Goal: Task Accomplishment & Management: Use online tool/utility

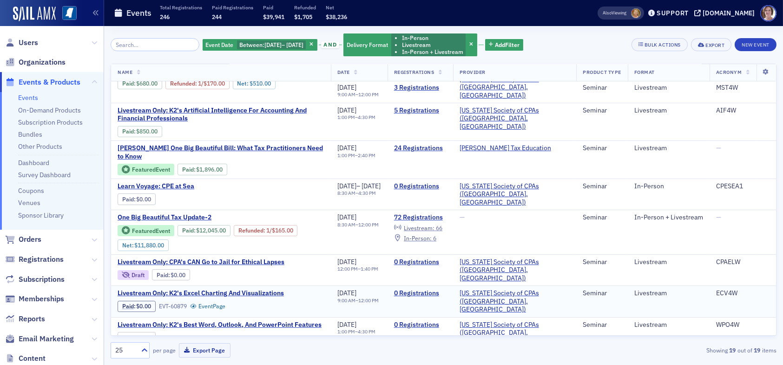
scroll to position [46, 0]
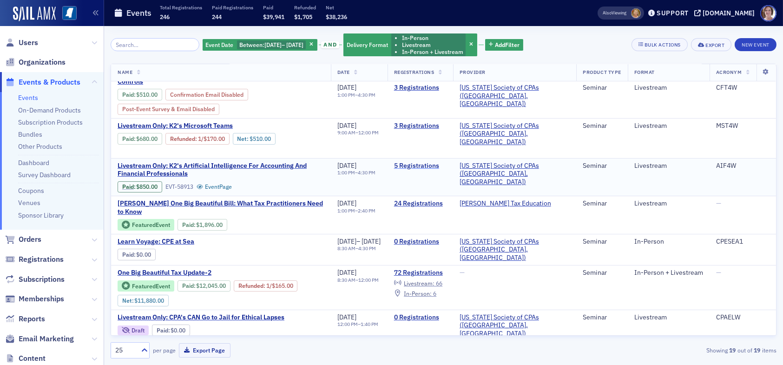
click at [445, 164] on link "5 Registrations" at bounding box center [420, 166] width 52 height 8
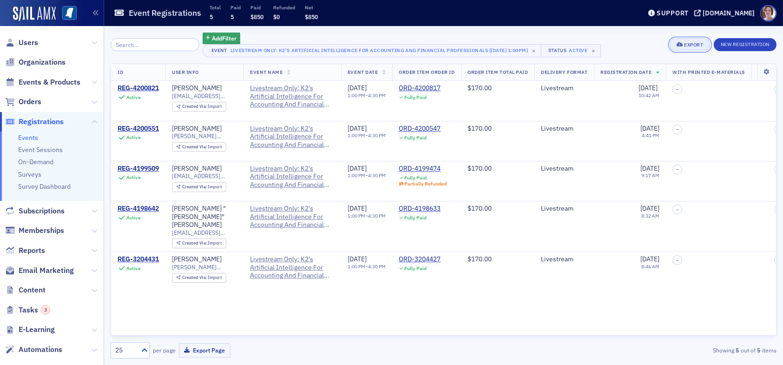
click at [694, 46] on div "Export" at bounding box center [693, 44] width 19 height 5
click at [655, 77] on button "Export All ( 5 Event Registrations )" at bounding box center [660, 76] width 98 height 15
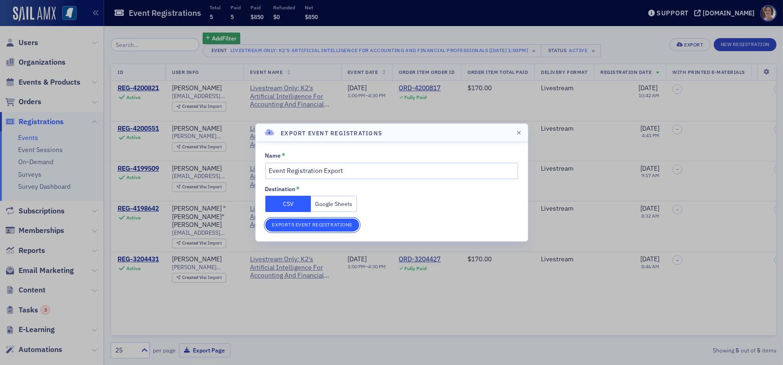
click at [328, 223] on button "Export 5 Event Registrations" at bounding box center [312, 224] width 94 height 13
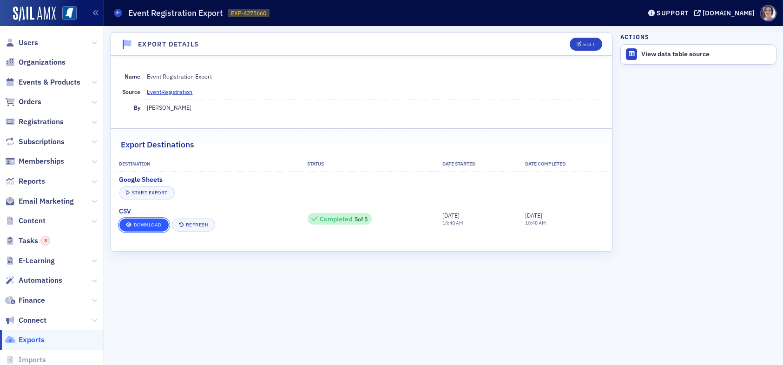
click at [157, 225] on link "Download" at bounding box center [143, 224] width 49 height 13
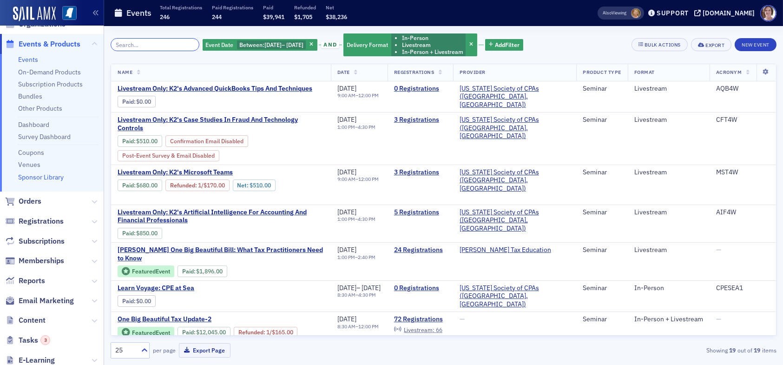
scroll to position [93, 0]
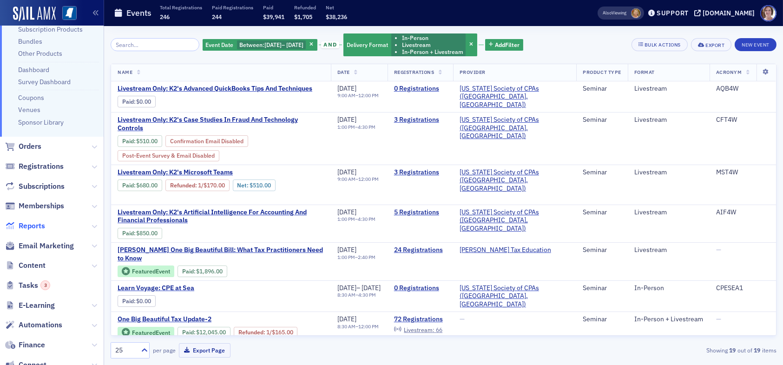
click at [39, 223] on span "Reports" at bounding box center [32, 226] width 26 height 10
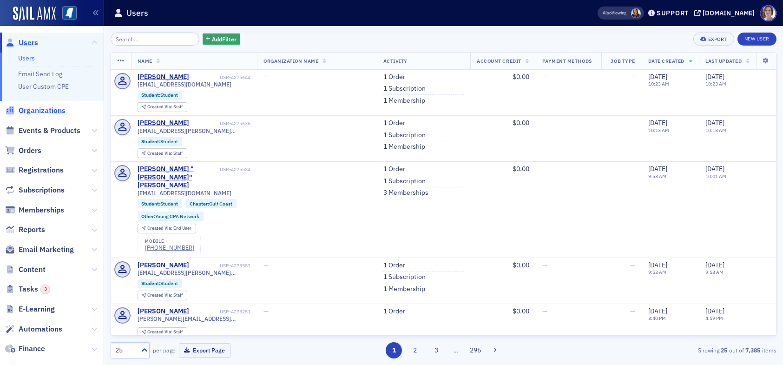
click at [40, 109] on span "Organizations" at bounding box center [42, 110] width 47 height 10
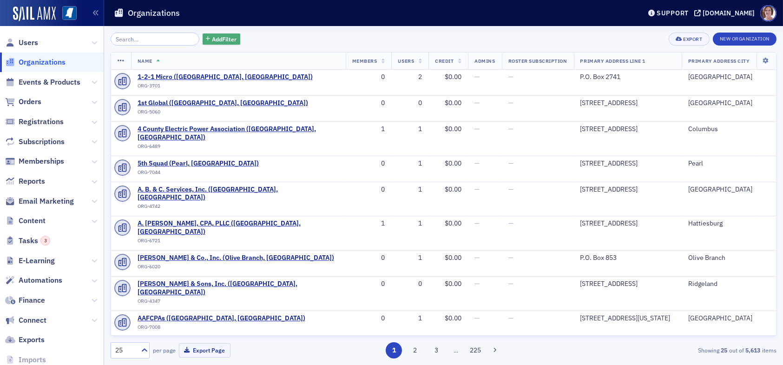
click at [215, 38] on span "Add Filter" at bounding box center [224, 39] width 25 height 8
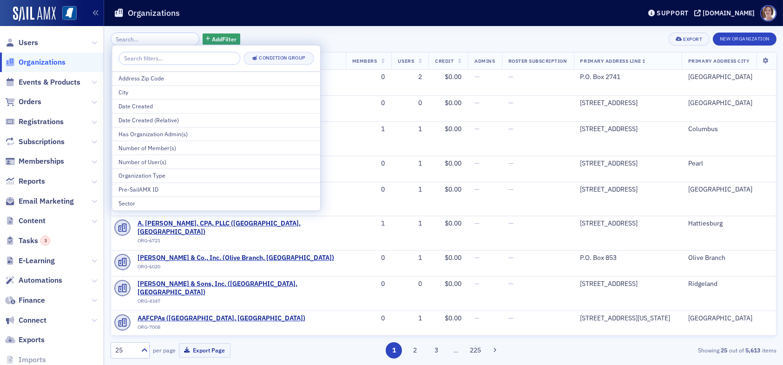
click at [267, 35] on div "Add Filter Export New Organization" at bounding box center [444, 39] width 666 height 13
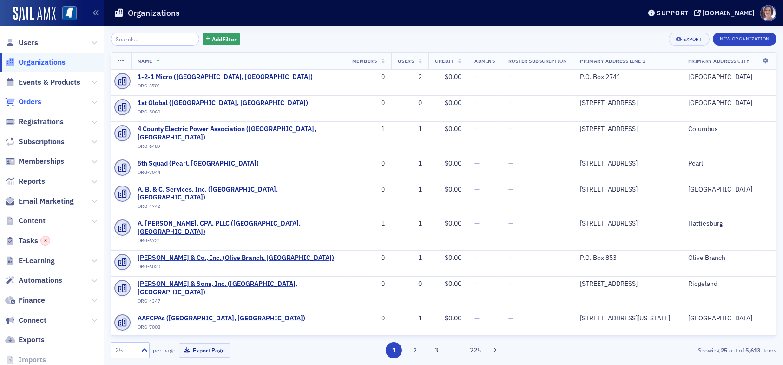
click at [33, 102] on span "Orders" at bounding box center [30, 102] width 23 height 10
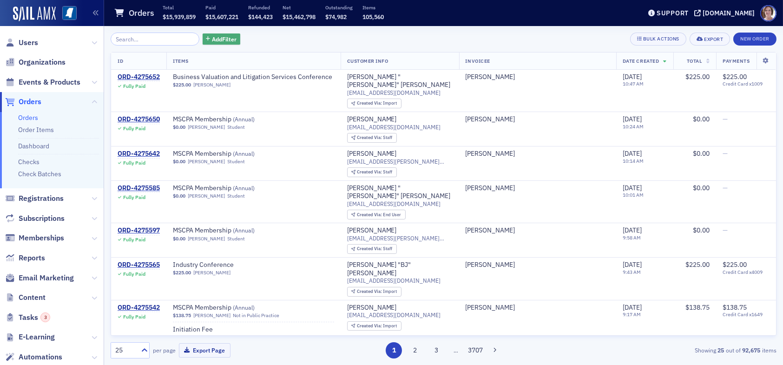
click at [212, 38] on span "Add Filter" at bounding box center [224, 39] width 25 height 8
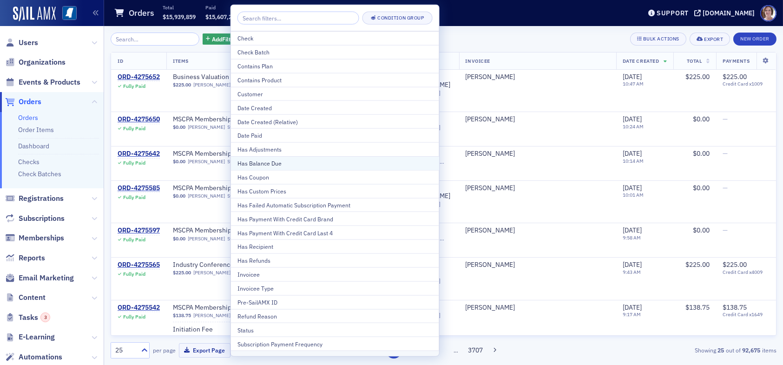
click at [278, 165] on div "Has Balance Due" at bounding box center [334, 163] width 195 height 8
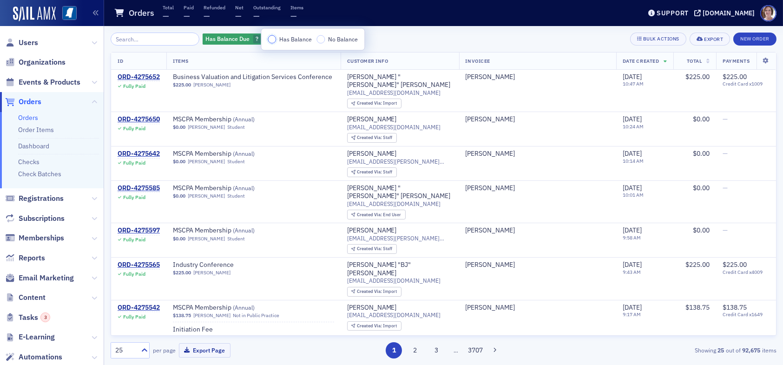
click at [272, 40] on input "Has Balance" at bounding box center [272, 39] width 8 height 8
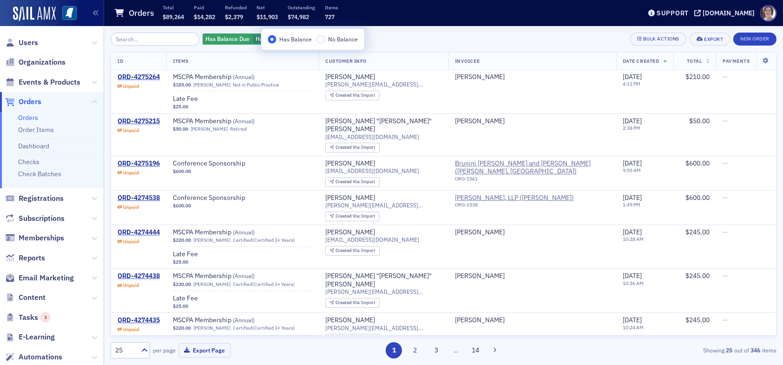
click at [402, 37] on div "Has Balance Due Has Balance Add Filter Bulk Actions Export New Order" at bounding box center [444, 39] width 666 height 13
click at [320, 36] on span "Add Filter" at bounding box center [332, 39] width 25 height 8
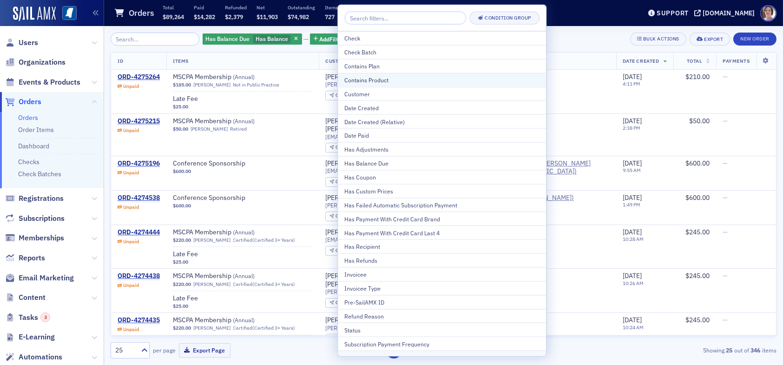
click at [385, 79] on div "Contains Product" at bounding box center [441, 80] width 195 height 8
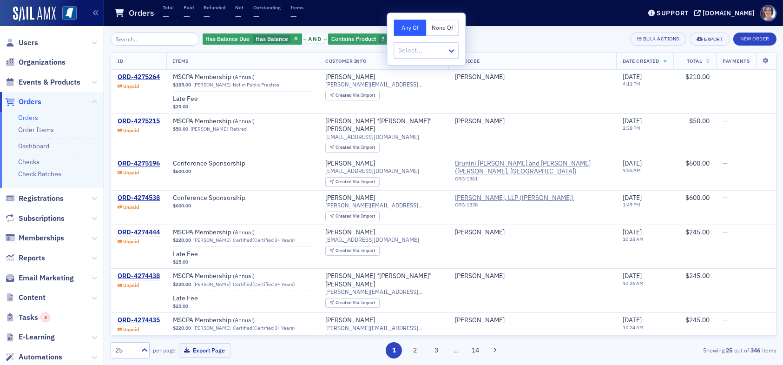
click at [443, 25] on button "None Of" at bounding box center [442, 28] width 33 height 16
click at [420, 51] on div at bounding box center [421, 51] width 48 height 12
type input "mscpa"
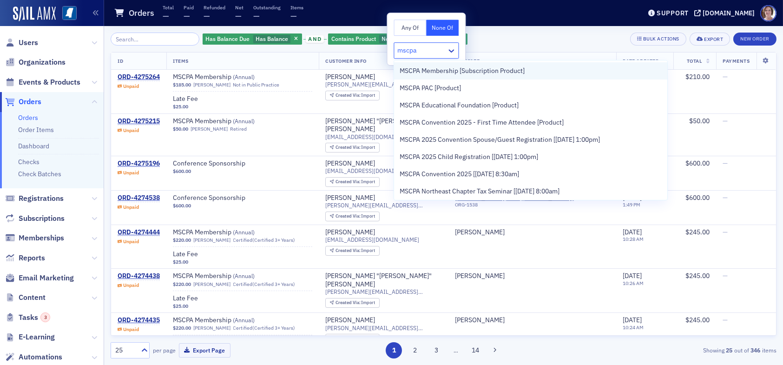
click at [454, 73] on span "MSCPA Membership [Subscription Product]" at bounding box center [461, 71] width 125 height 10
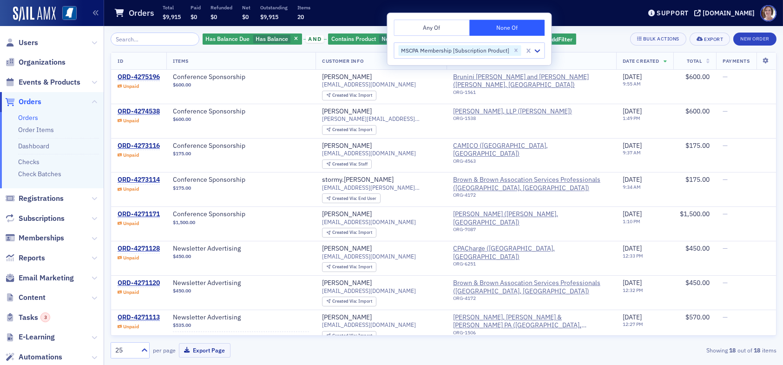
click at [572, 17] on div "Orders Total $9,915 Paid $0 Refunded $0 Net $0 Outstanding $9,915 Items 20" at bounding box center [370, 13] width 513 height 25
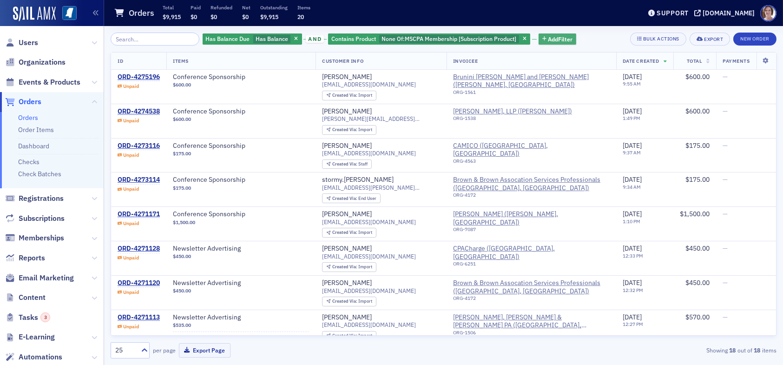
click at [551, 37] on span "Add Filter" at bounding box center [560, 39] width 25 height 8
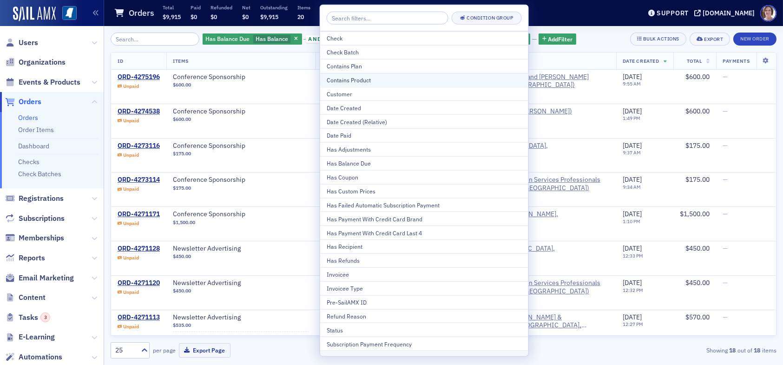
click at [378, 81] on div "Contains Product" at bounding box center [424, 80] width 195 height 8
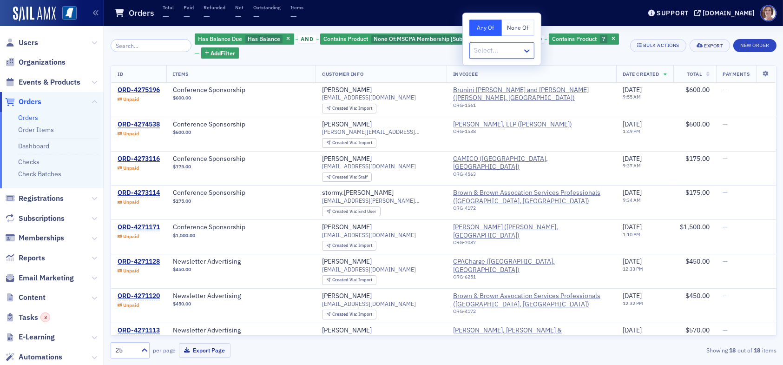
click at [514, 25] on button "None Of" at bounding box center [518, 28] width 33 height 16
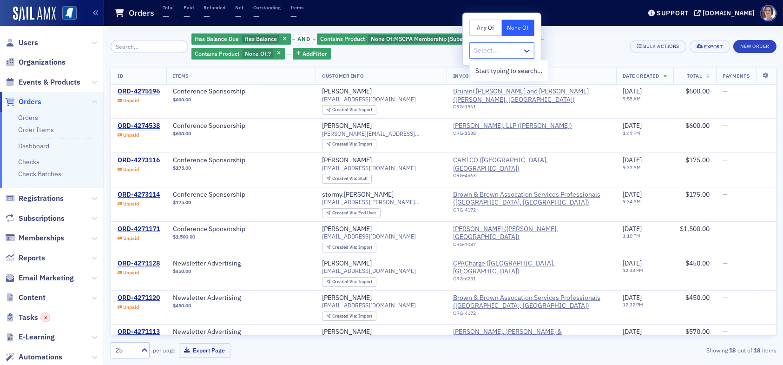
click at [505, 52] on div at bounding box center [497, 51] width 48 height 12
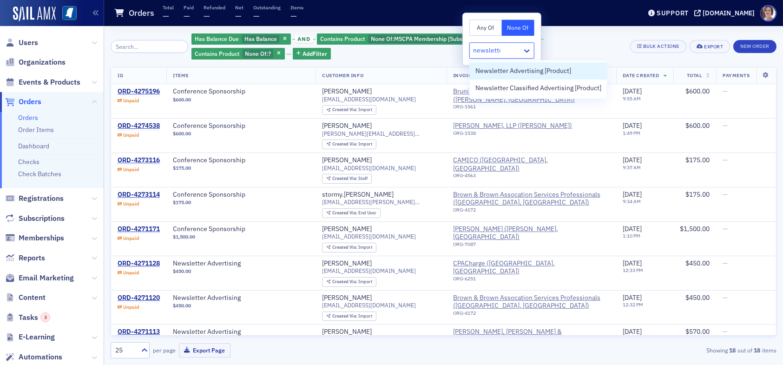
type input "newsletter"
click at [515, 71] on span "Newsletter Advertising [Product]" at bounding box center [523, 71] width 96 height 10
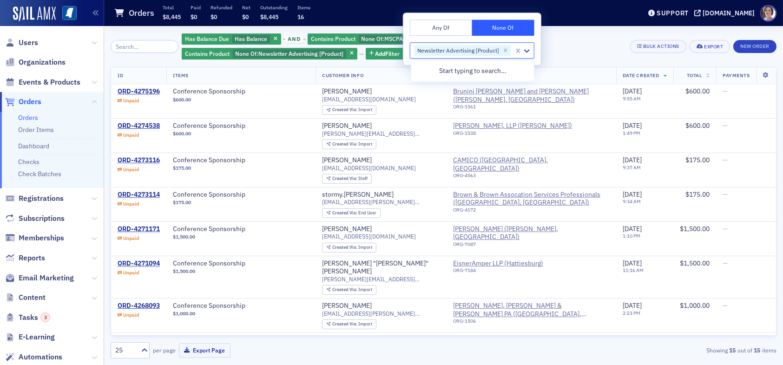
click at [568, 46] on div "Has Balance Due Has Balance and Contains Product None Of : MSCPA Membership [Su…" at bounding box center [402, 47] width 441 height 28
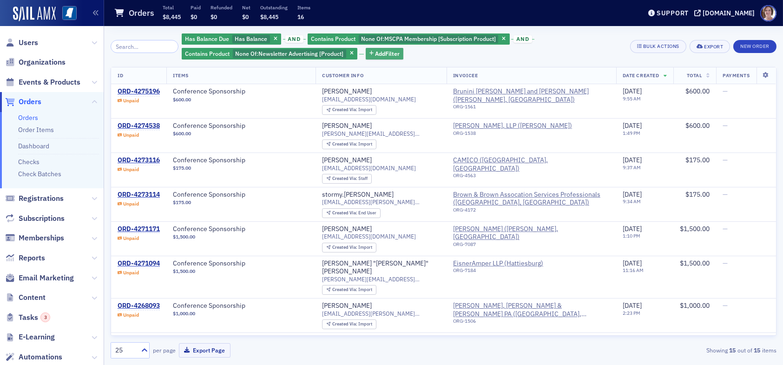
click at [378, 54] on span "Add Filter" at bounding box center [387, 53] width 25 height 8
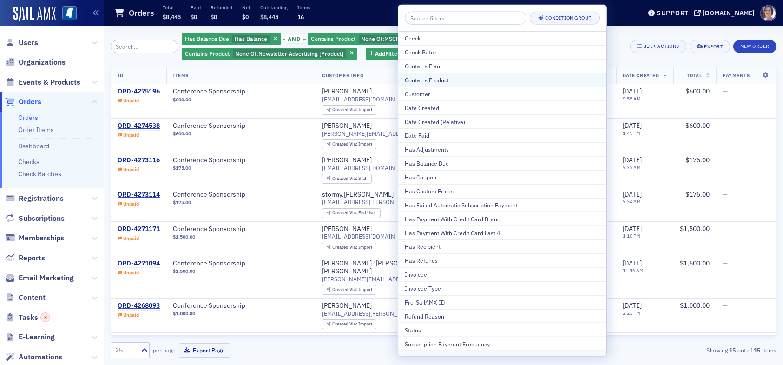
click at [435, 80] on div "Contains Product" at bounding box center [502, 80] width 195 height 8
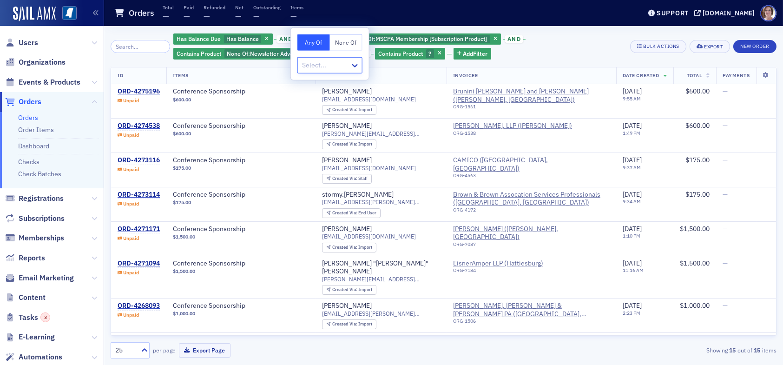
click at [348, 43] on button "None Of" at bounding box center [346, 42] width 33 height 16
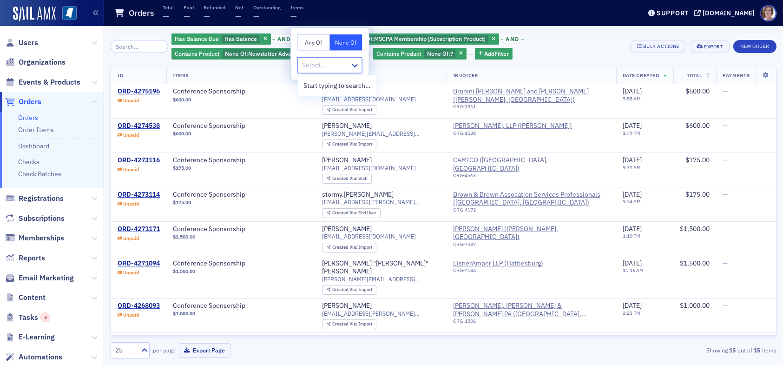
click at [336, 67] on div at bounding box center [325, 65] width 48 height 12
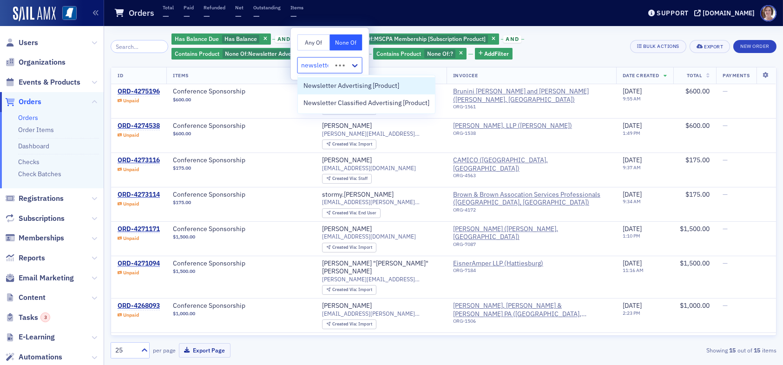
type input "newsletter"
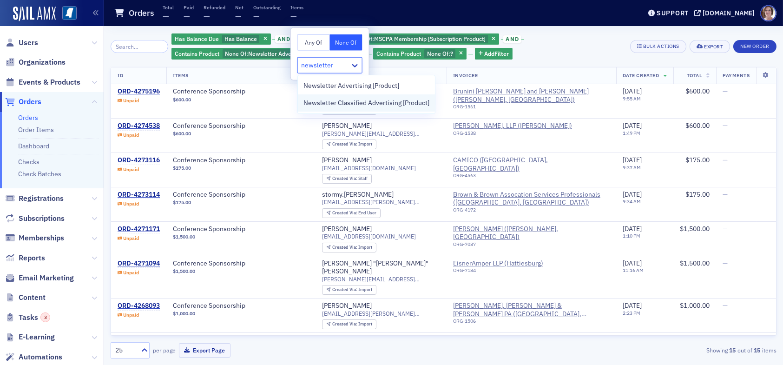
click at [355, 101] on span "Newsletter Classified Advertising [Product]" at bounding box center [366, 103] width 126 height 10
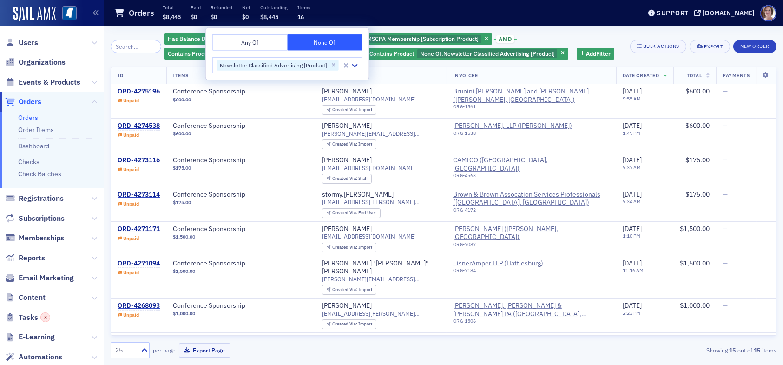
click at [602, 39] on div "Has Balance Due Has Balance and Contains Product None Of : MSCPA Membership [Su…" at bounding box center [393, 47] width 459 height 28
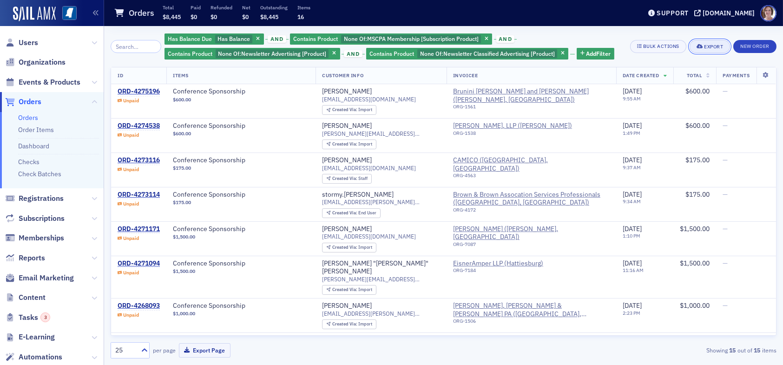
click at [709, 46] on div "Export" at bounding box center [713, 46] width 19 height 5
click at [657, 78] on button "Export All ( 15 Orders )" at bounding box center [680, 77] width 98 height 15
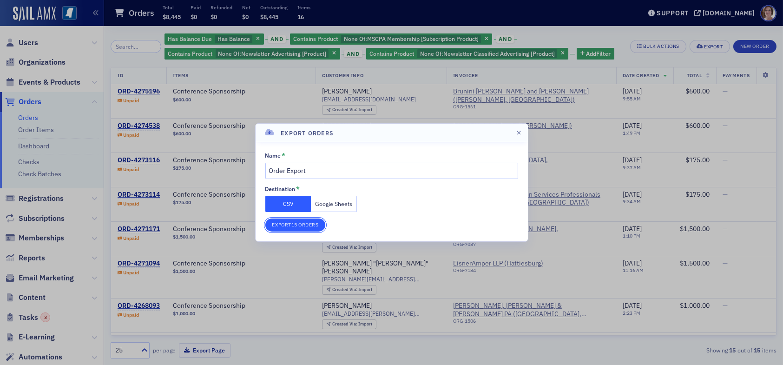
click at [308, 225] on button "Export 15 Orders" at bounding box center [295, 224] width 60 height 13
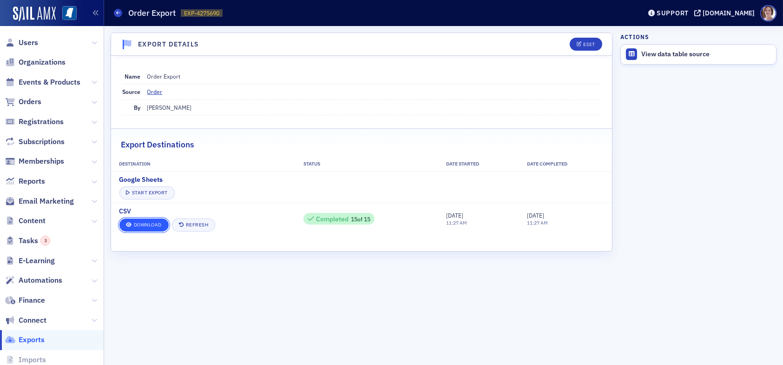
click at [156, 221] on link "Download" at bounding box center [143, 224] width 49 height 13
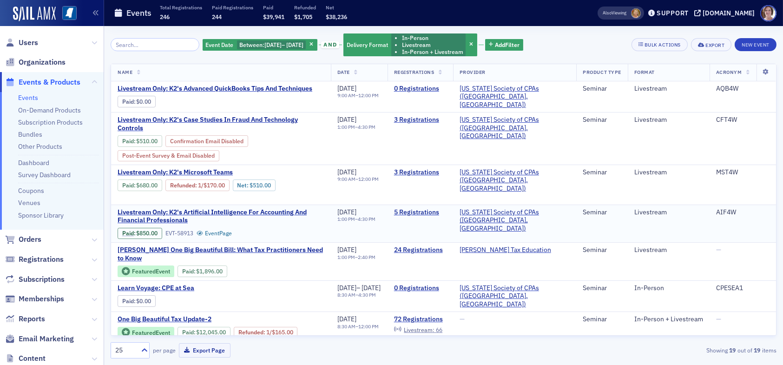
scroll to position [46, 0]
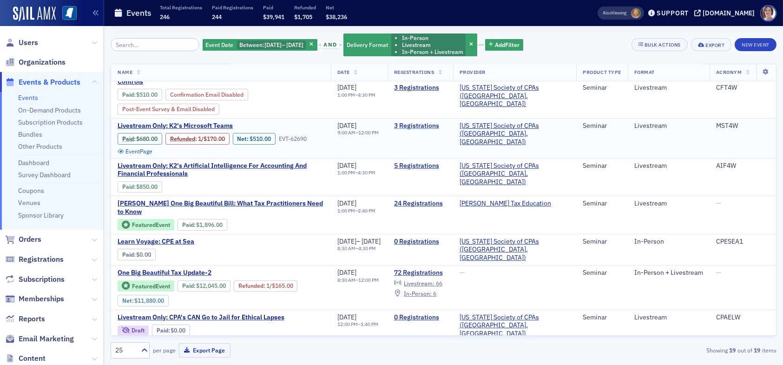
click at [446, 122] on link "3 Registrations" at bounding box center [420, 126] width 52 height 8
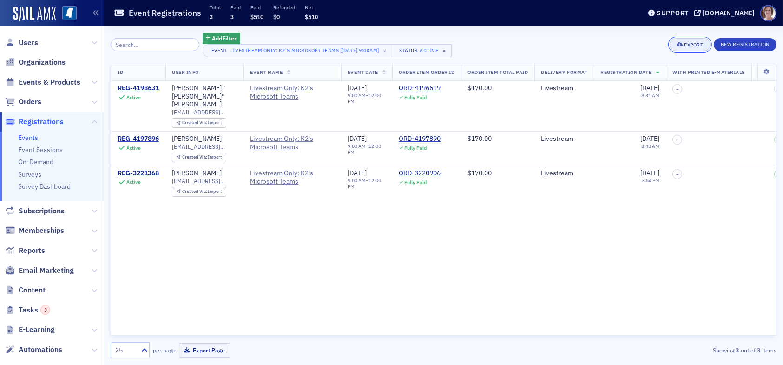
click at [693, 43] on div "Export" at bounding box center [693, 44] width 19 height 5
click at [654, 74] on button "Export All ( 3 Event Registrations )" at bounding box center [660, 76] width 98 height 15
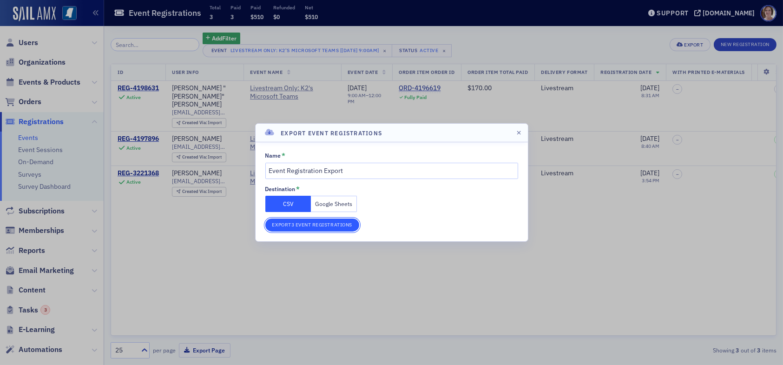
click at [301, 226] on button "Export 3 Event Registrations" at bounding box center [312, 224] width 94 height 13
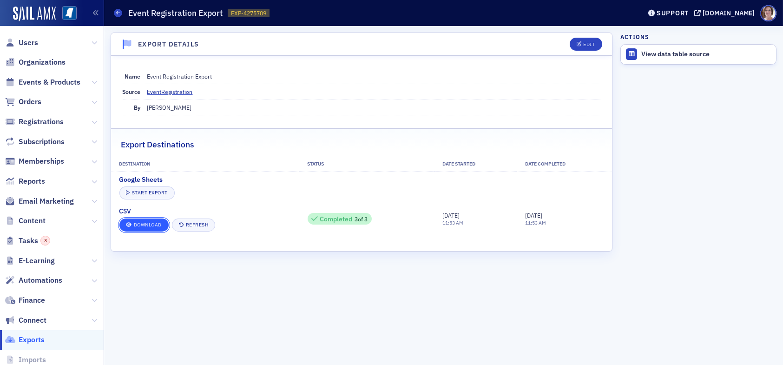
click at [143, 223] on link "Download" at bounding box center [143, 224] width 49 height 13
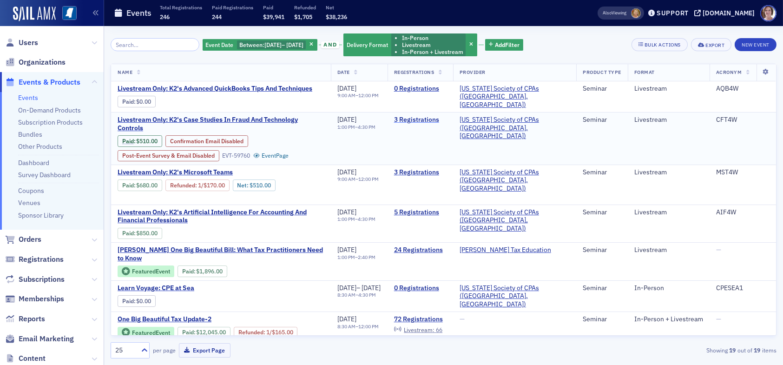
click at [426, 118] on link "3 Registrations" at bounding box center [420, 120] width 52 height 8
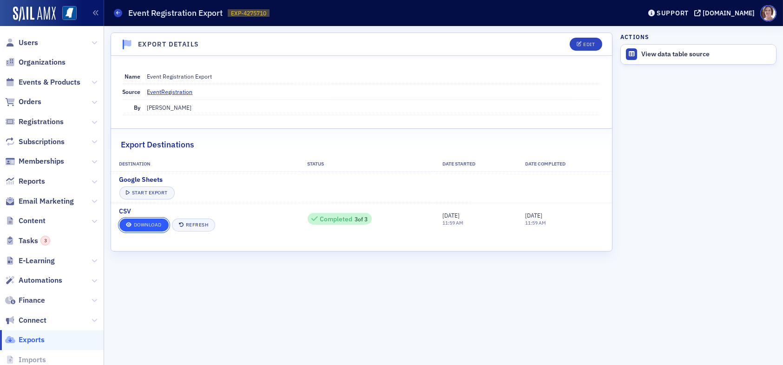
click at [154, 223] on link "Download" at bounding box center [143, 224] width 49 height 13
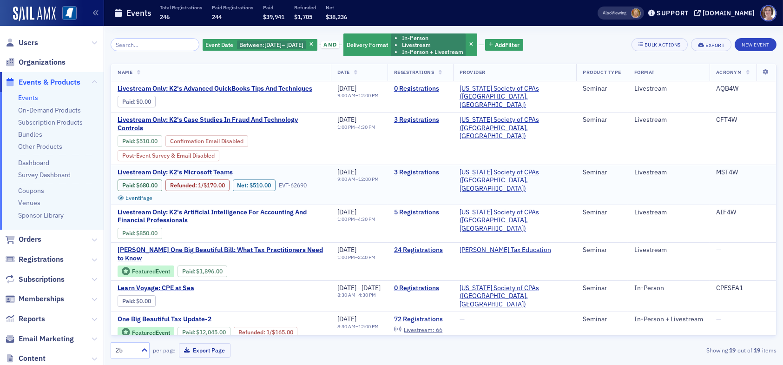
click at [444, 170] on link "3 Registrations" at bounding box center [420, 172] width 52 height 8
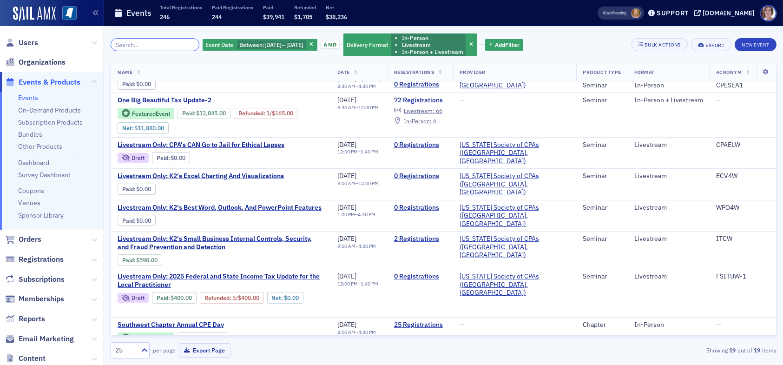
scroll to position [232, 0]
